Goal: Communication & Community: Answer question/provide support

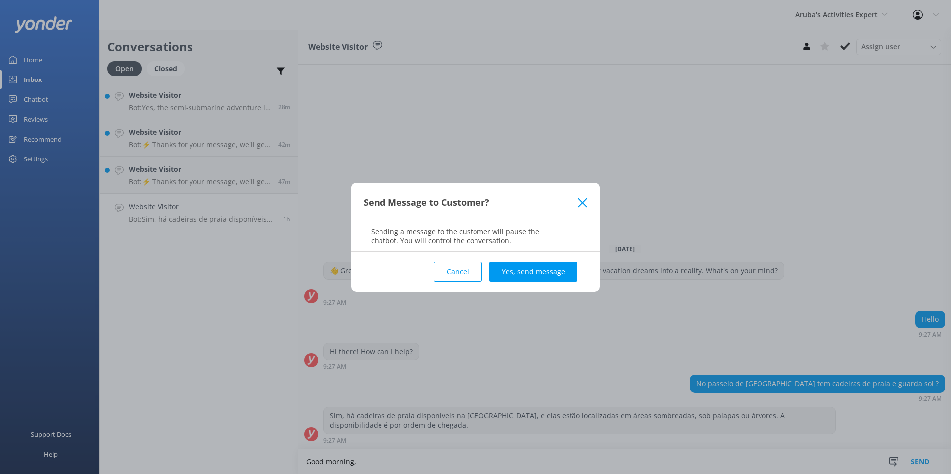
click at [457, 274] on button "Cancel" at bounding box center [458, 272] width 48 height 20
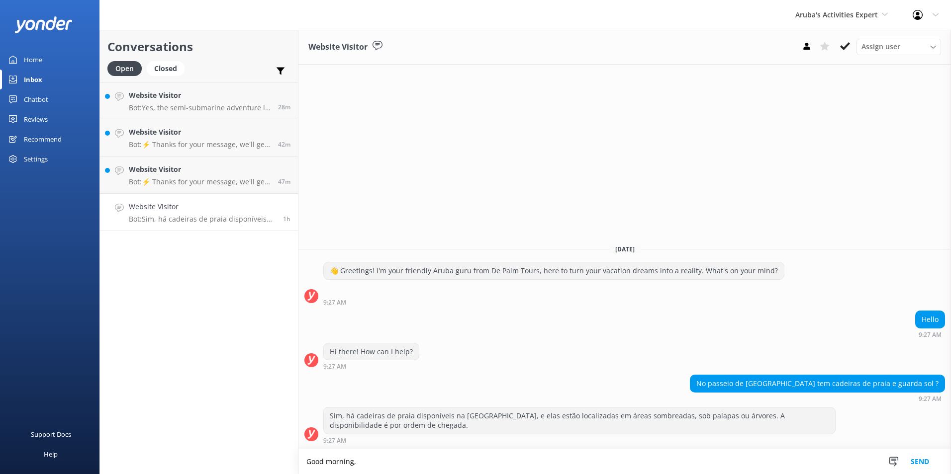
click at [373, 467] on textarea "Good morning," at bounding box center [624, 462] width 652 height 25
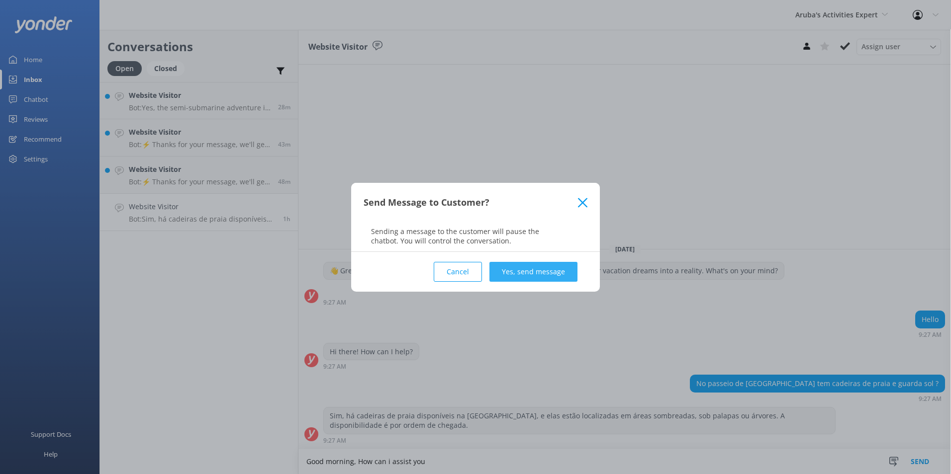
type textarea "Good morning, How can i assist you"
click at [529, 270] on button "Yes, send message" at bounding box center [533, 272] width 88 height 20
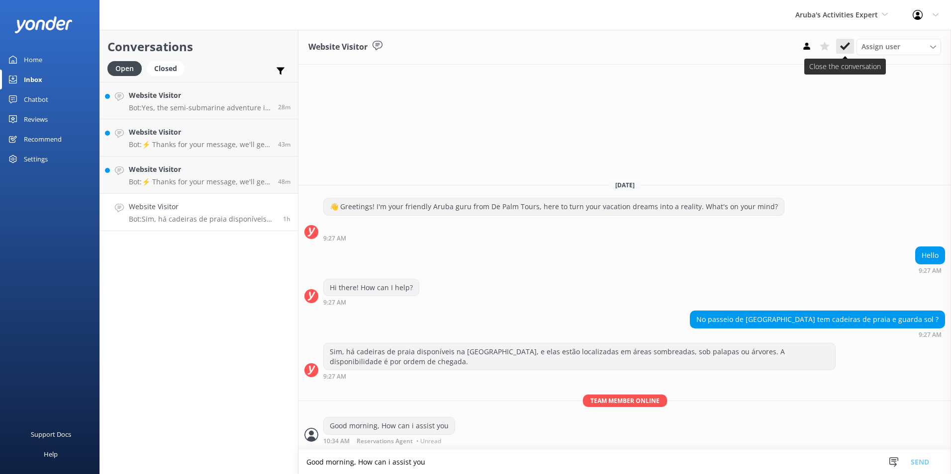
click at [847, 47] on icon at bounding box center [845, 46] width 10 height 10
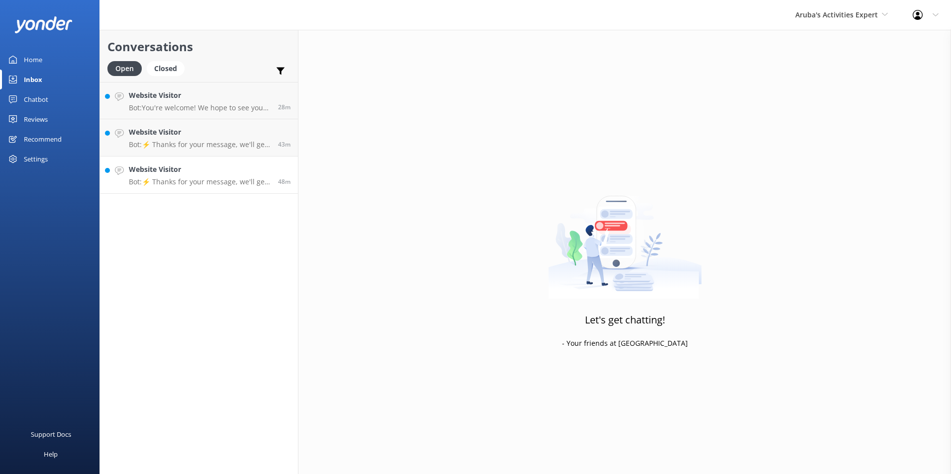
click at [162, 166] on h4 "Website Visitor" at bounding box center [200, 169] width 142 height 11
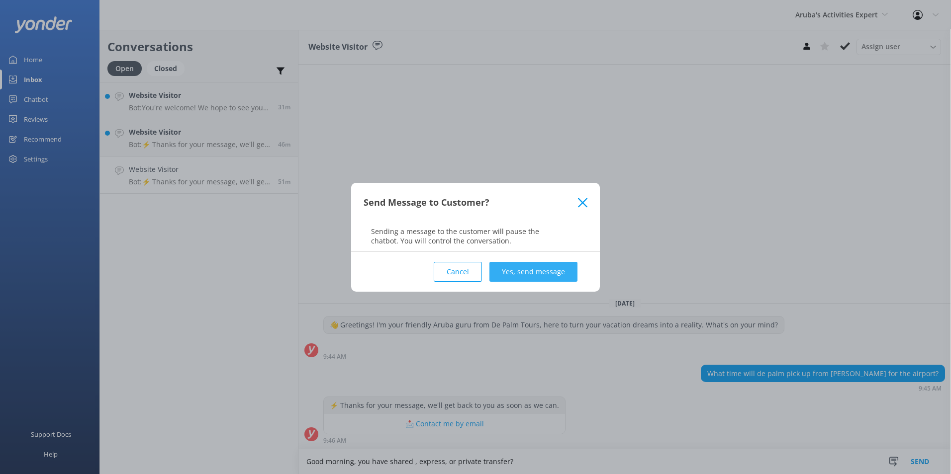
type textarea "Good morning, you have shared , express, or private transfer?"
click at [542, 271] on button "Yes, send message" at bounding box center [533, 272] width 88 height 20
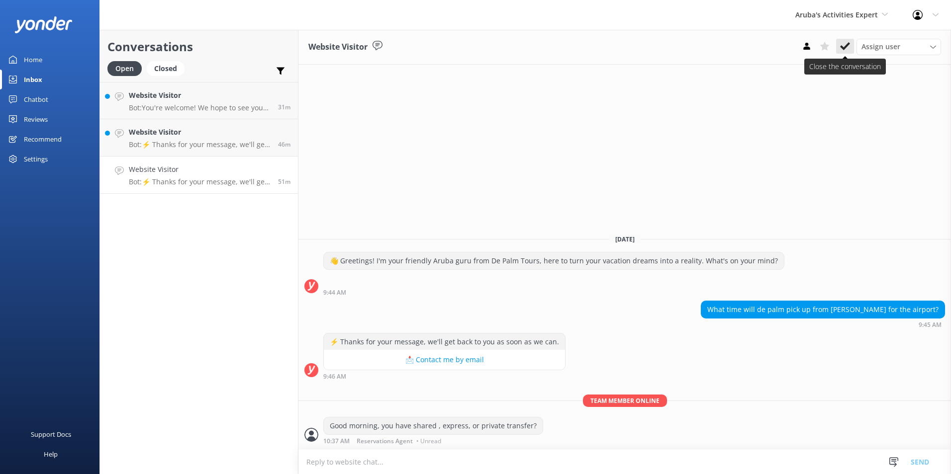
click at [846, 43] on icon at bounding box center [845, 46] width 10 height 10
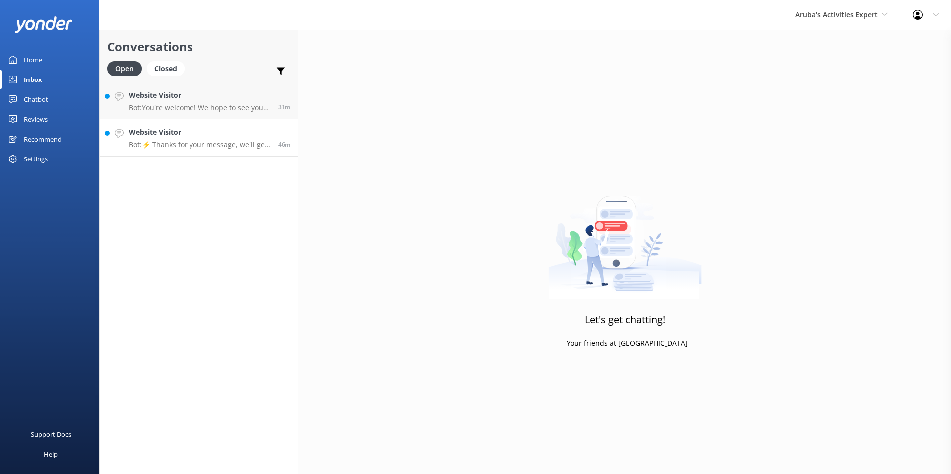
click at [170, 134] on h4 "Website Visitor" at bounding box center [200, 132] width 142 height 11
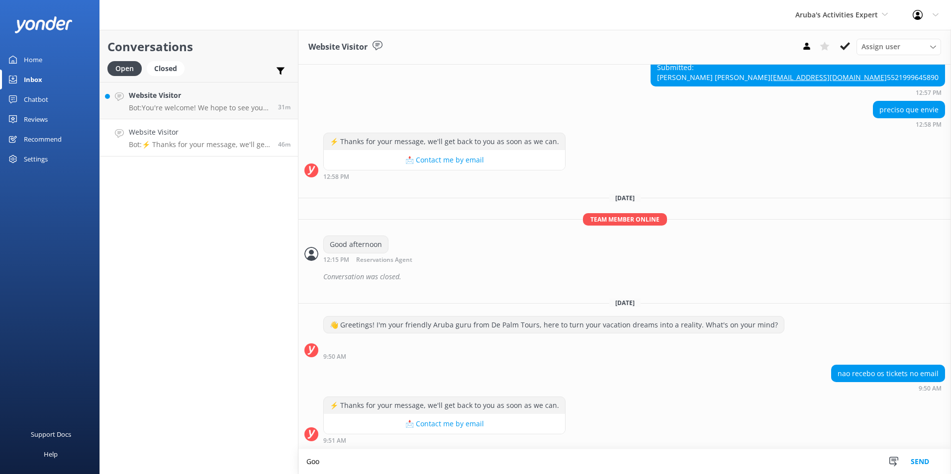
scroll to position [184, 0]
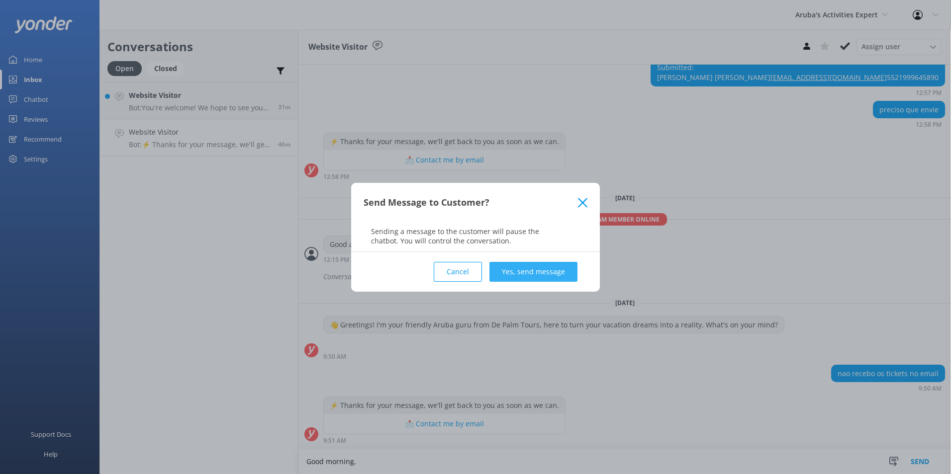
type textarea "Good morning,"
click at [504, 271] on button "Yes, send message" at bounding box center [533, 272] width 88 height 20
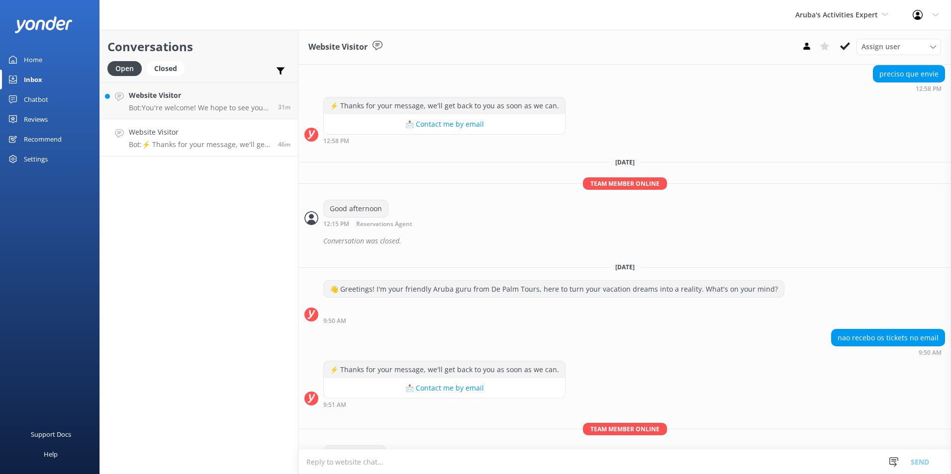
scroll to position [248, 0]
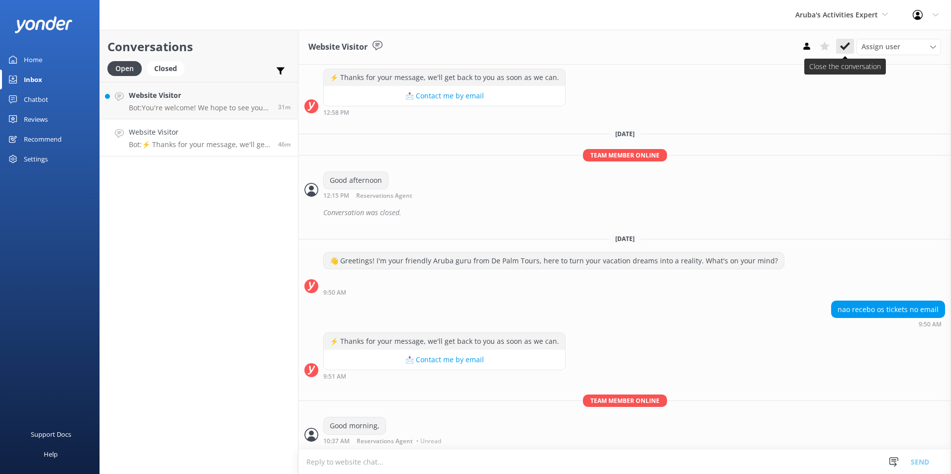
click at [842, 49] on use at bounding box center [845, 46] width 10 height 8
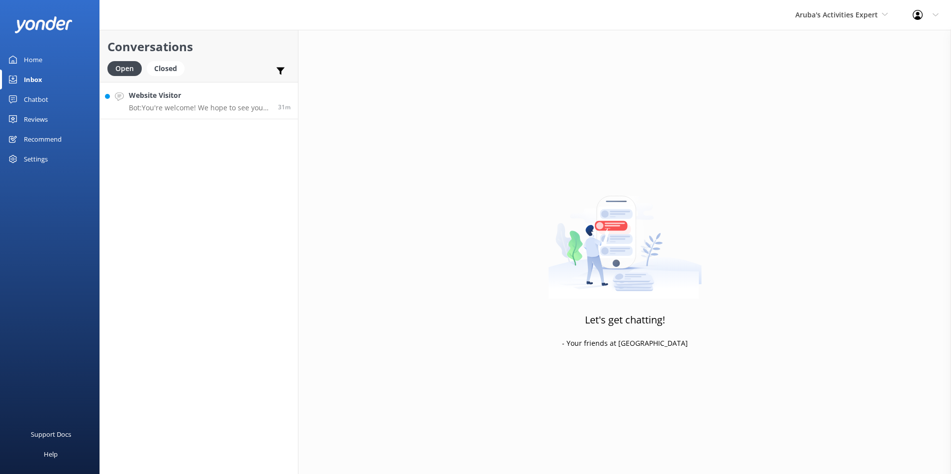
click at [188, 107] on p "Bot: You're welcome! We hope to see you at De Palm soon!" at bounding box center [200, 107] width 142 height 9
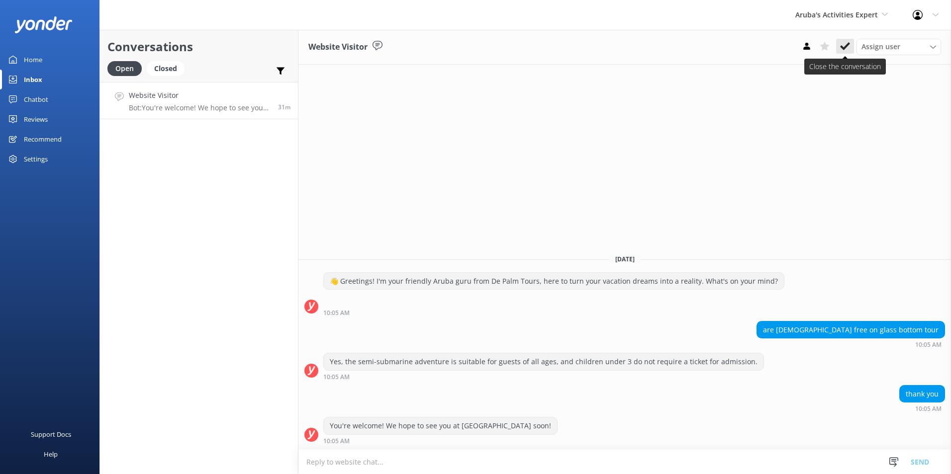
click at [843, 46] on icon at bounding box center [845, 46] width 10 height 10
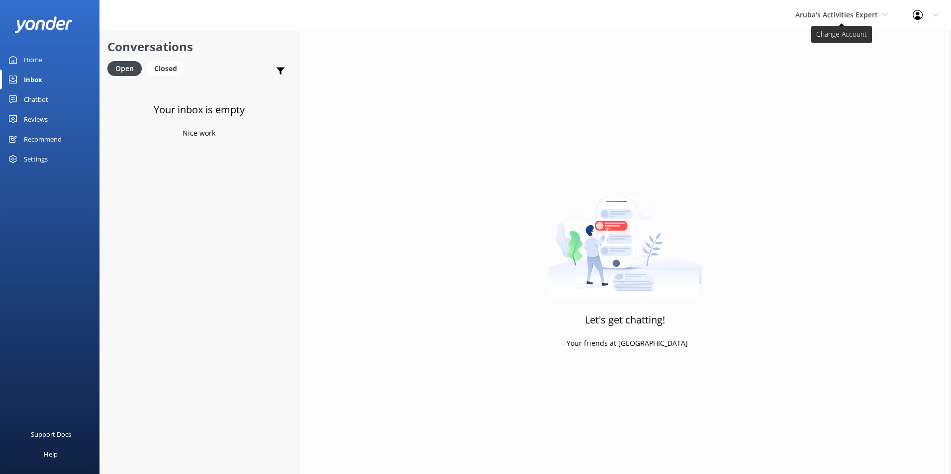
click at [812, 10] on span "Aruba's Activities Expert" at bounding box center [836, 14] width 83 height 9
click at [816, 35] on link "De [GEOGRAPHIC_DATA]" at bounding box center [832, 42] width 99 height 24
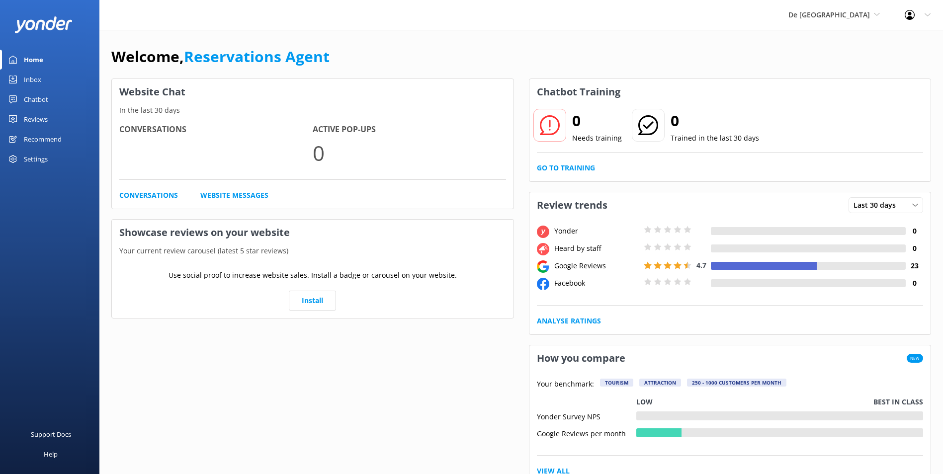
click at [38, 80] on div "Inbox" at bounding box center [32, 80] width 17 height 20
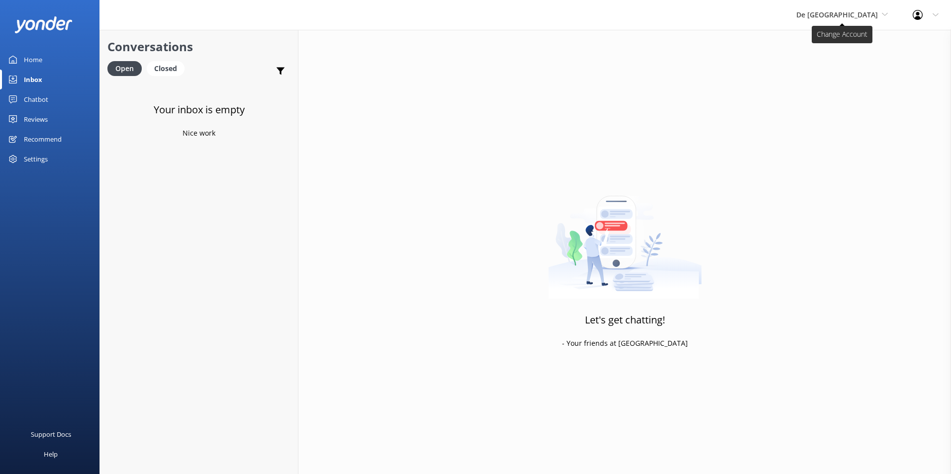
click at [843, 9] on span "De [GEOGRAPHIC_DATA]" at bounding box center [842, 14] width 92 height 11
click at [844, 62] on link "Aruba's Activities Expert" at bounding box center [833, 66] width 99 height 24
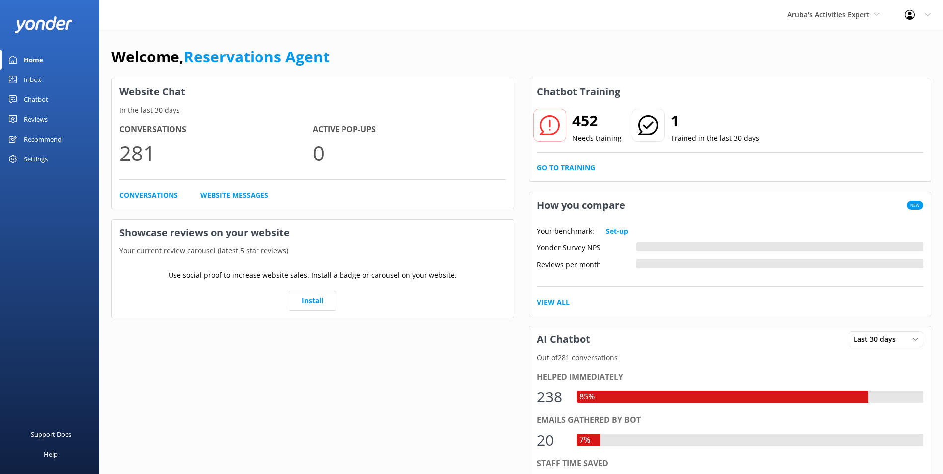
click at [46, 77] on link "Inbox" at bounding box center [49, 80] width 99 height 20
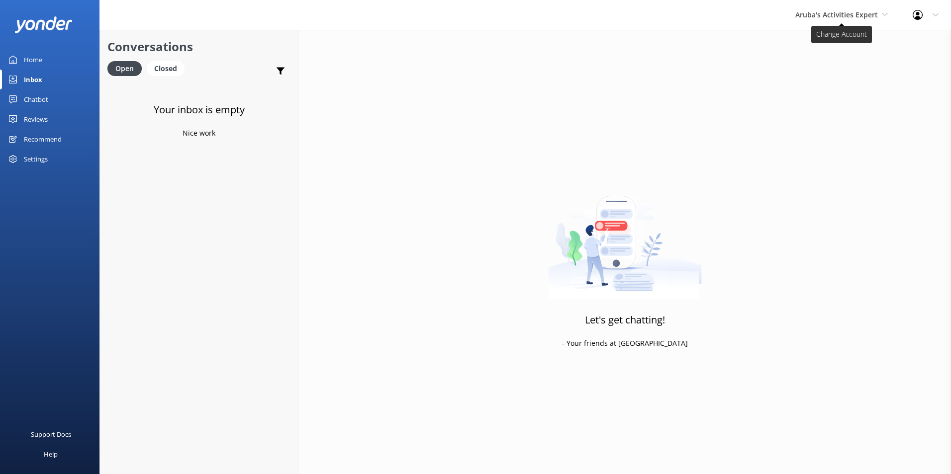
click at [821, 14] on span "Aruba's Activities Expert" at bounding box center [836, 14] width 83 height 9
click at [811, 88] on link "The Captain" at bounding box center [832, 90] width 99 height 24
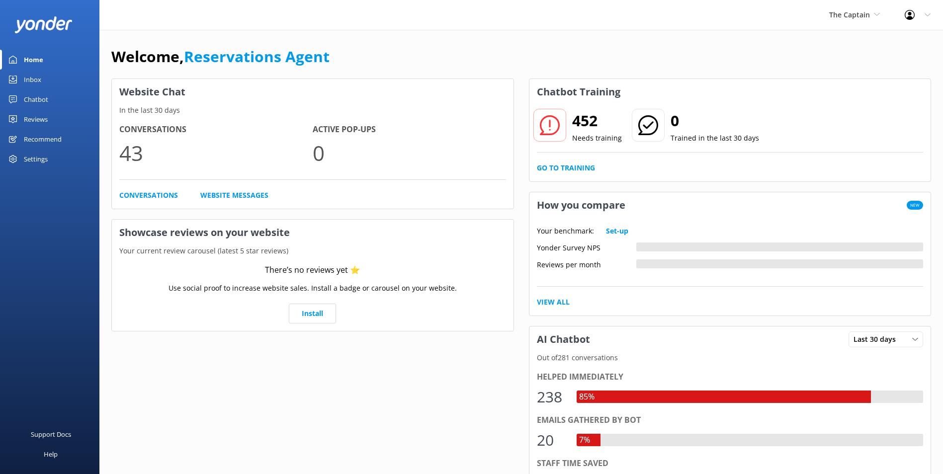
click at [41, 76] on div "Inbox" at bounding box center [32, 80] width 17 height 20
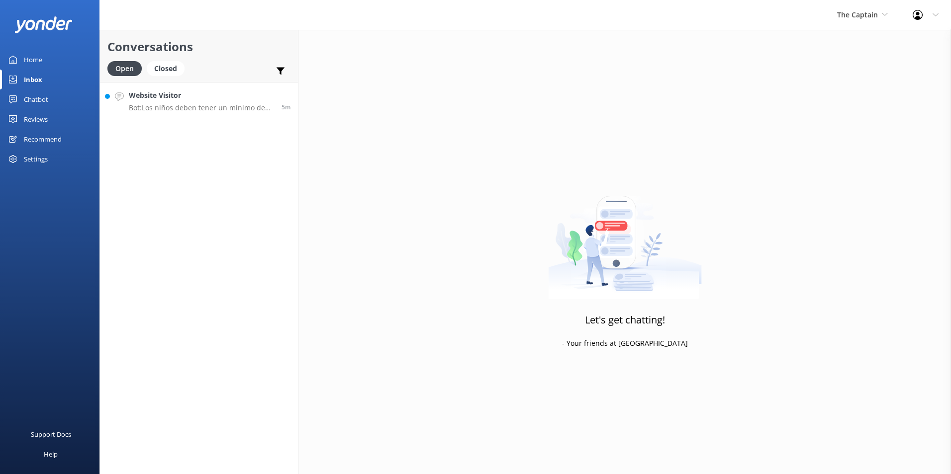
click at [151, 96] on h4 "Website Visitor" at bounding box center [201, 95] width 145 height 11
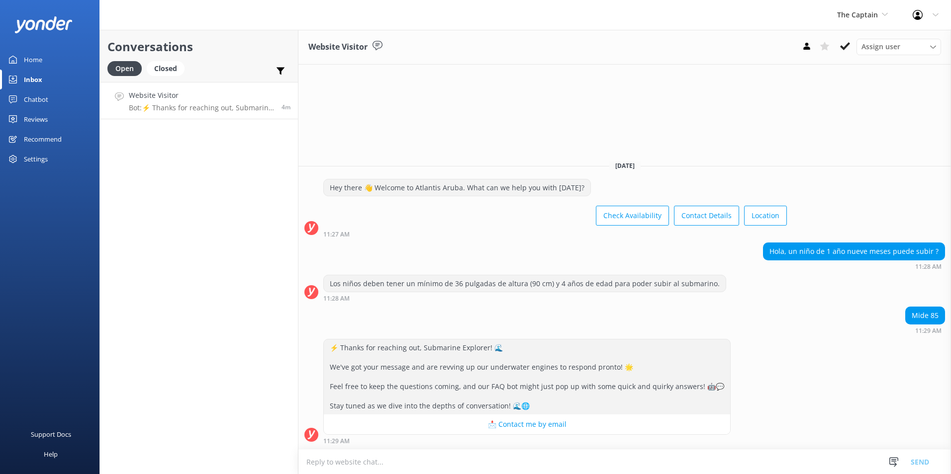
type textarea "g"
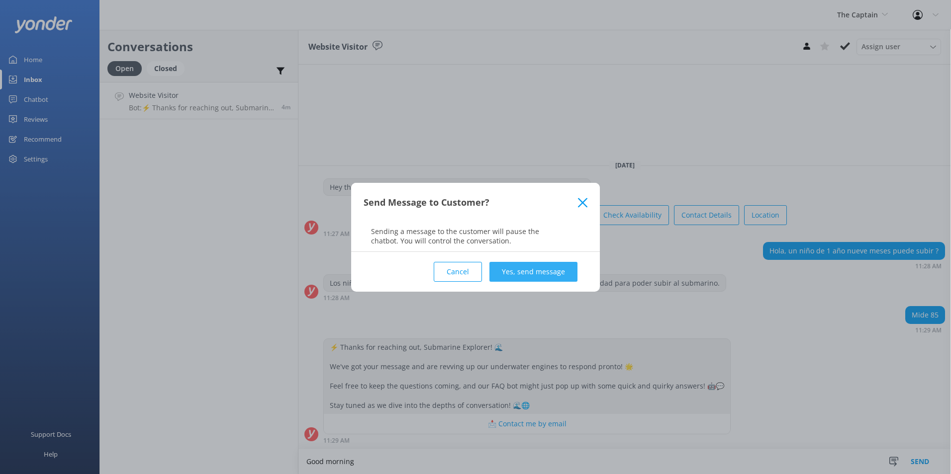
type textarea "Good morning"
click at [551, 268] on button "Yes, send message" at bounding box center [533, 272] width 88 height 20
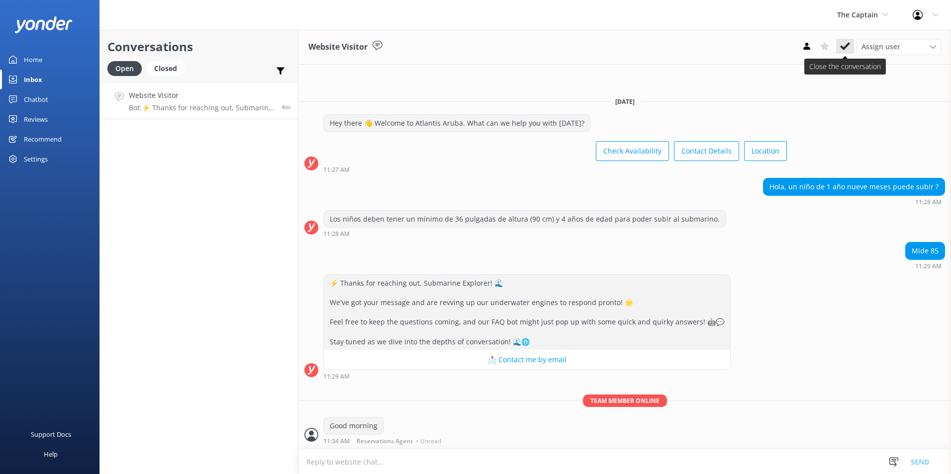
click at [841, 42] on icon at bounding box center [845, 46] width 10 height 10
